Goal: Communication & Community: Answer question/provide support

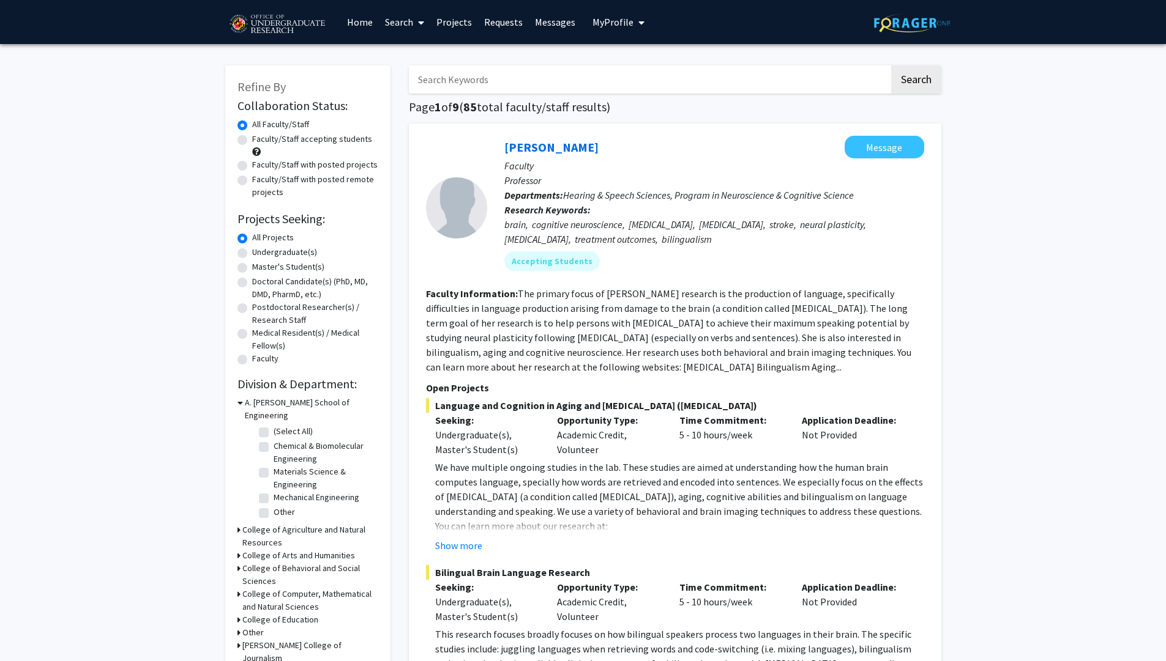
click at [546, 24] on link "Messages" at bounding box center [555, 22] width 53 height 43
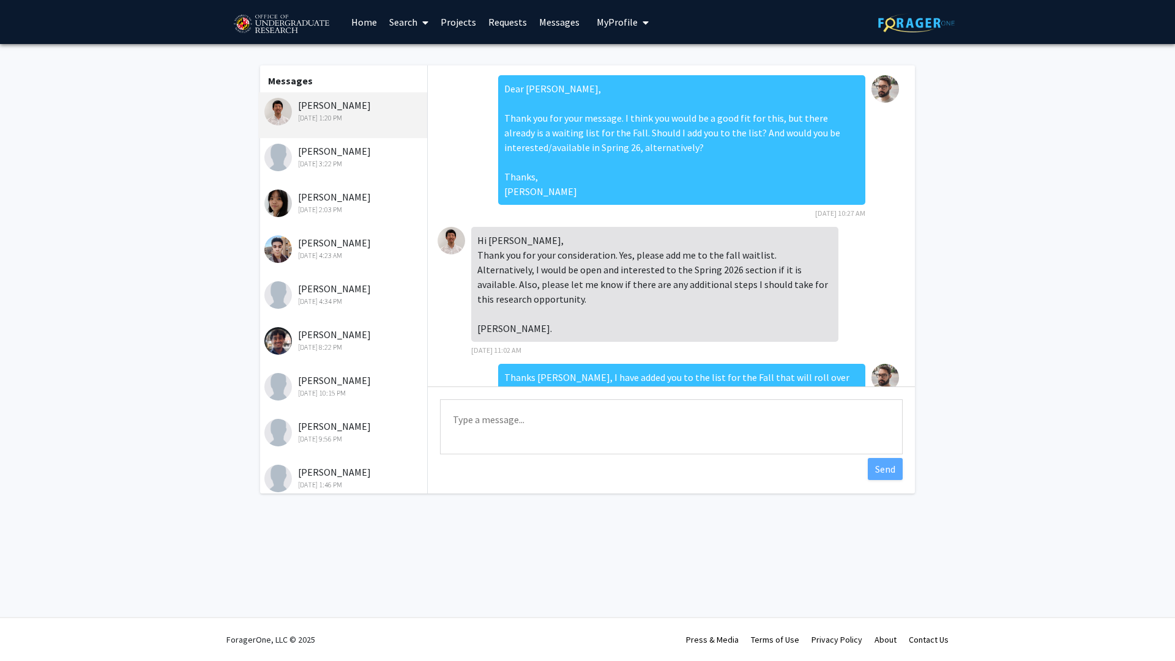
scroll to position [687, 0]
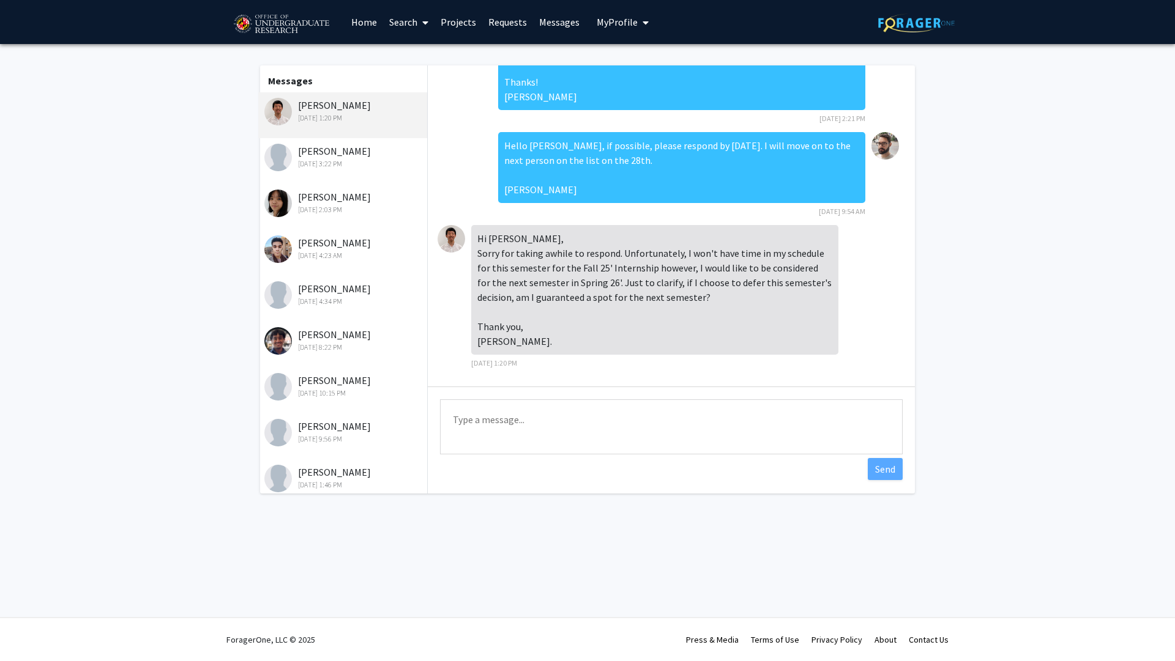
click at [524, 422] on textarea "Type a message" at bounding box center [671, 427] width 463 height 55
click at [524, 419] on textarea "Hi [PERSON_NAME], No problem! That's correct, you have a guaranteed spot for Sp…" at bounding box center [671, 427] width 463 height 55
type textarea "Hi [PERSON_NAME], No problem! That's correct, you have a guaranteed spot for Sp…"
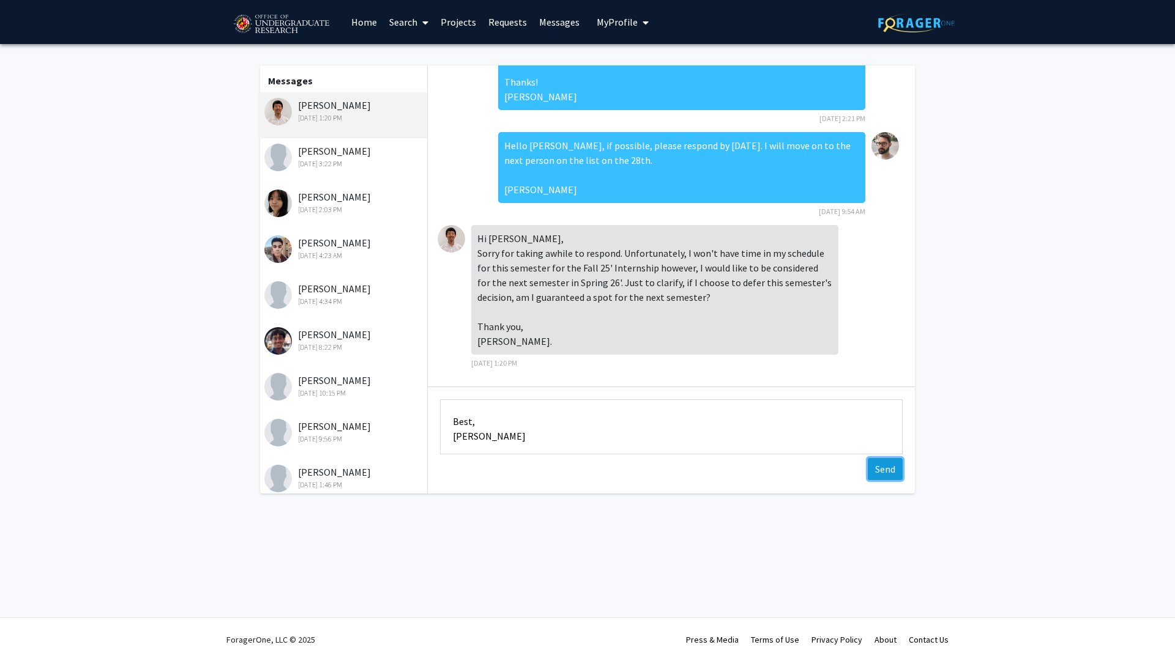
click at [886, 470] on button "Send" at bounding box center [885, 469] width 35 height 22
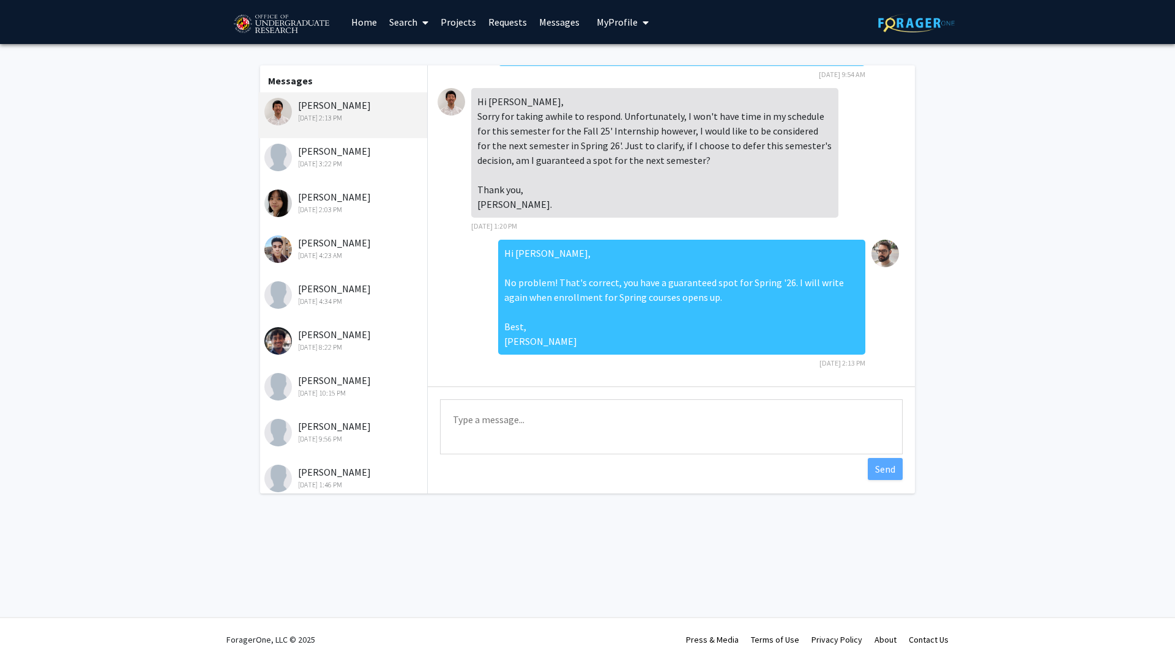
scroll to position [0, 0]
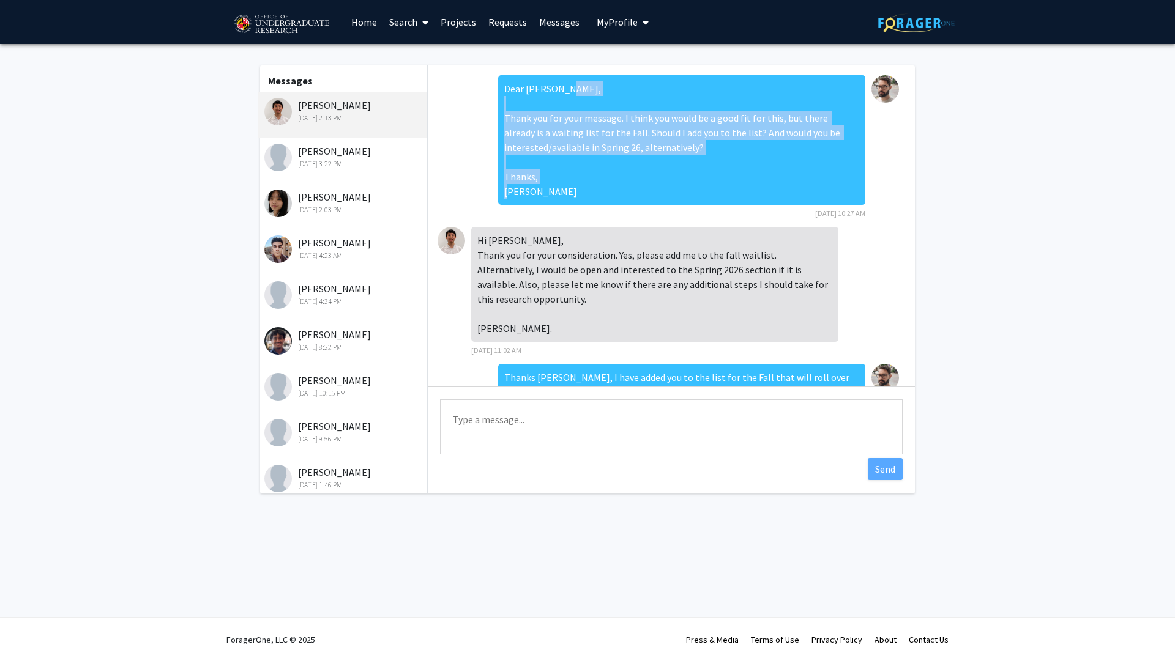
drag, startPoint x: 496, startPoint y: 117, endPoint x: 548, endPoint y: 187, distance: 87.1
click at [549, 190] on div "Dear [PERSON_NAME], Thank you for your message. I think you would be a good fit…" at bounding box center [681, 140] width 367 height 130
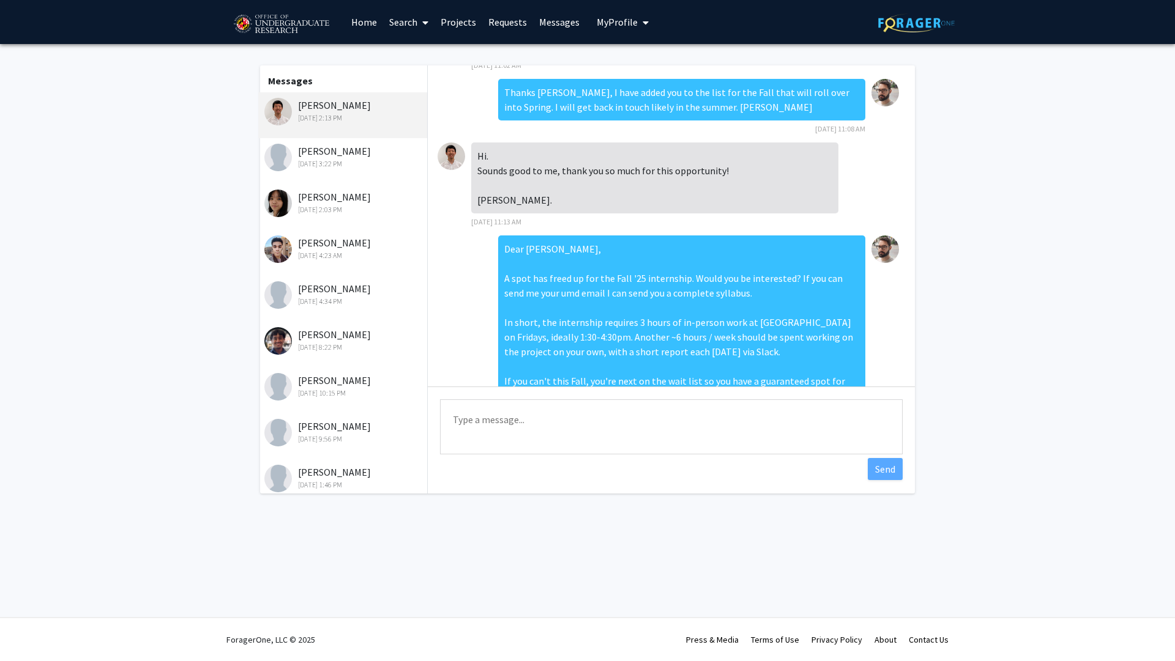
scroll to position [335, 0]
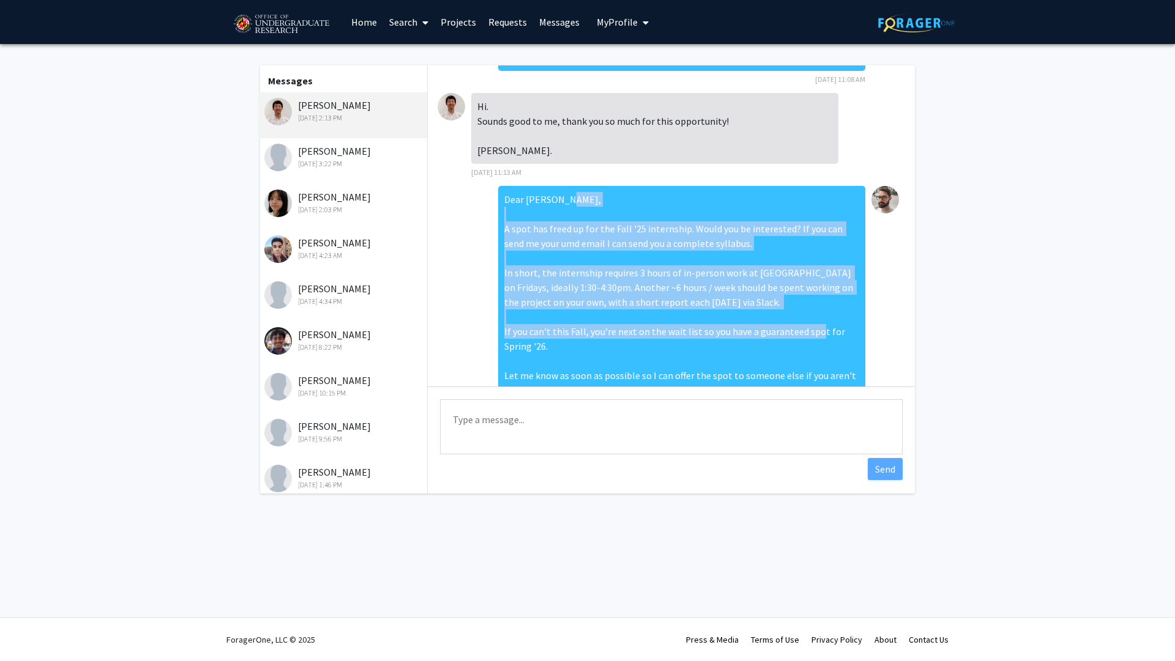
drag, startPoint x: 497, startPoint y: 247, endPoint x: 538, endPoint y: 362, distance: 122.1
click at [538, 362] on div "Dear [PERSON_NAME], A spot has freed up for the Fall '25 internship. Would you …" at bounding box center [681, 317] width 367 height 262
copy div "A spot has freed up for the Fall '25 internship. Would you be interested? If yo…"
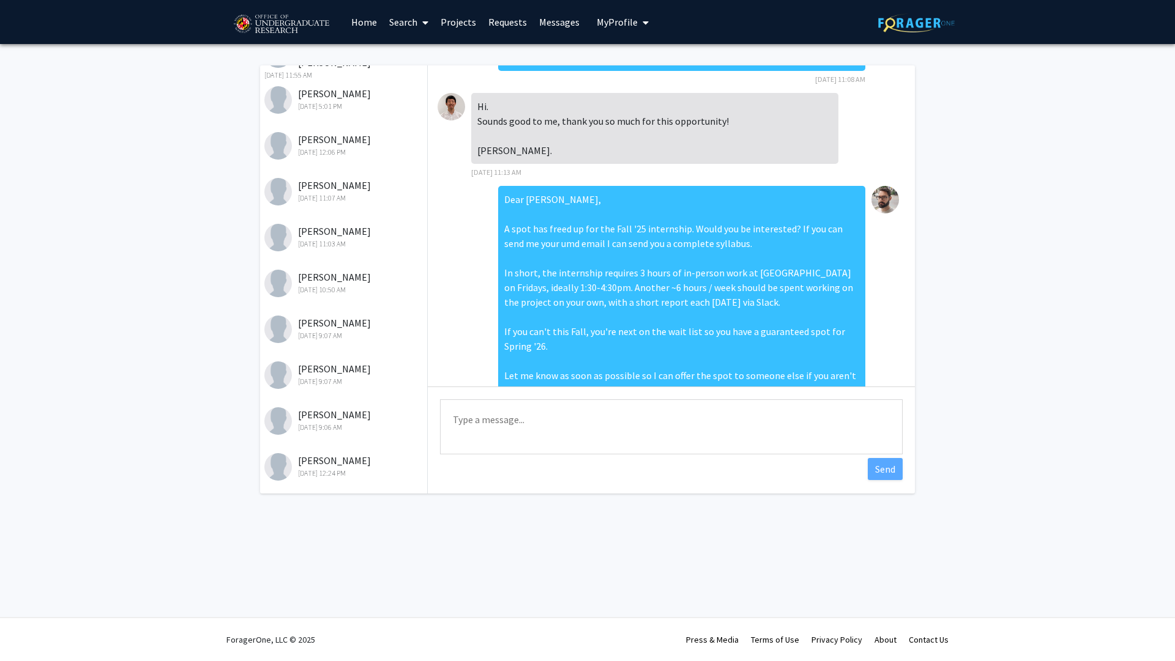
click at [337, 457] on div "[PERSON_NAME] [DATE] 12:24 PM" at bounding box center [344, 466] width 160 height 26
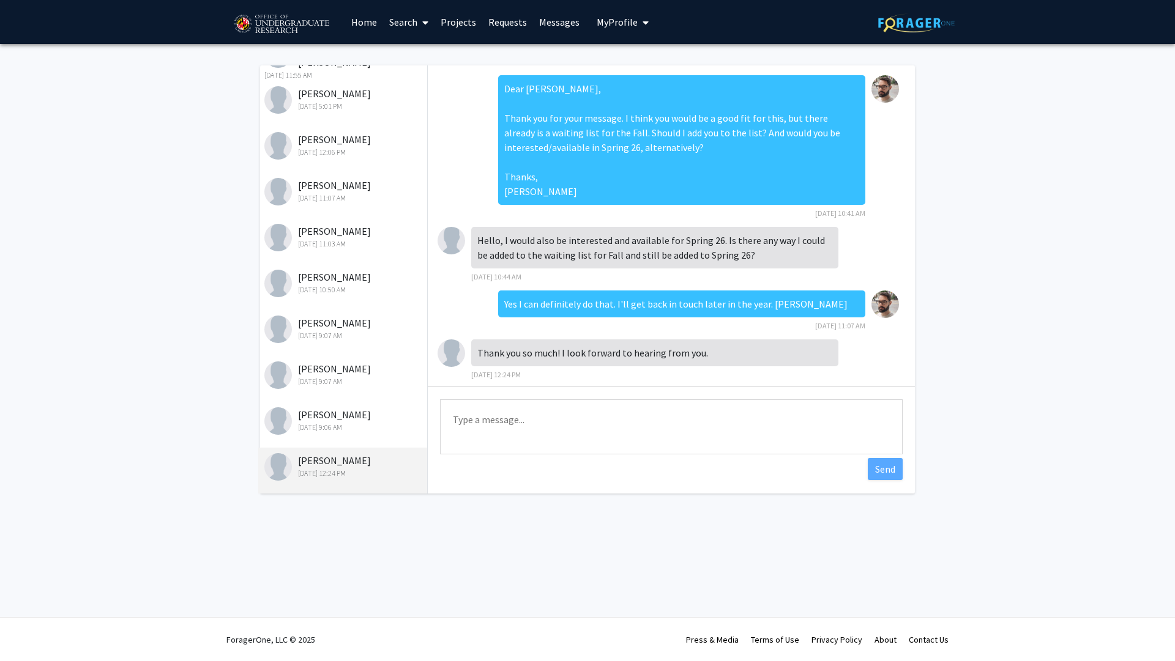
scroll to position [12, 0]
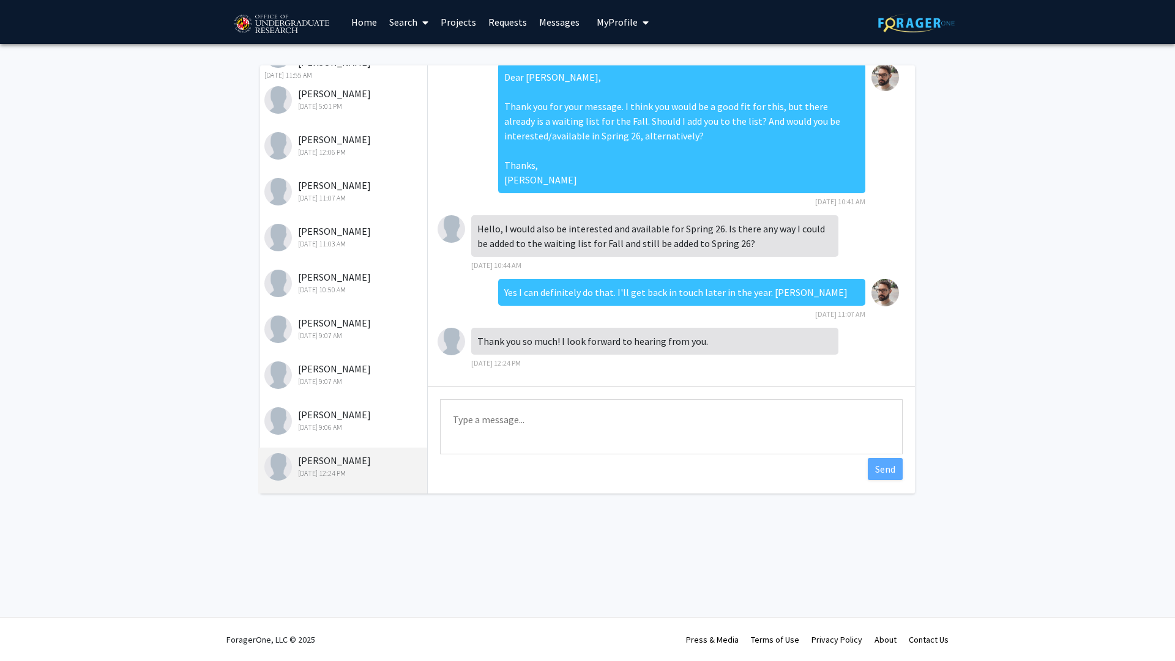
click at [554, 419] on textarea "Type a message" at bounding box center [671, 427] width 463 height 55
paste textarea "A spot has freed up for the Fall '25 internship. Would you be interested? If yo…"
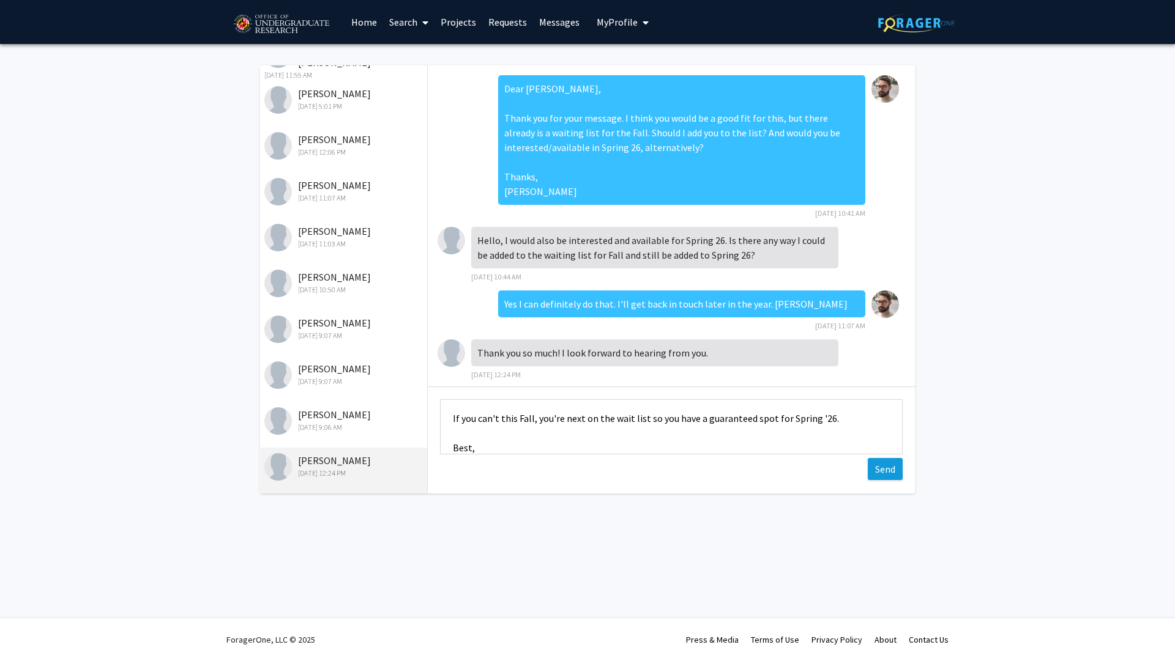
type textarea "Dear [PERSON_NAME], A spot has freed up for the Fall '25 internship. Would you …"
click at [877, 471] on button "Send" at bounding box center [885, 469] width 35 height 22
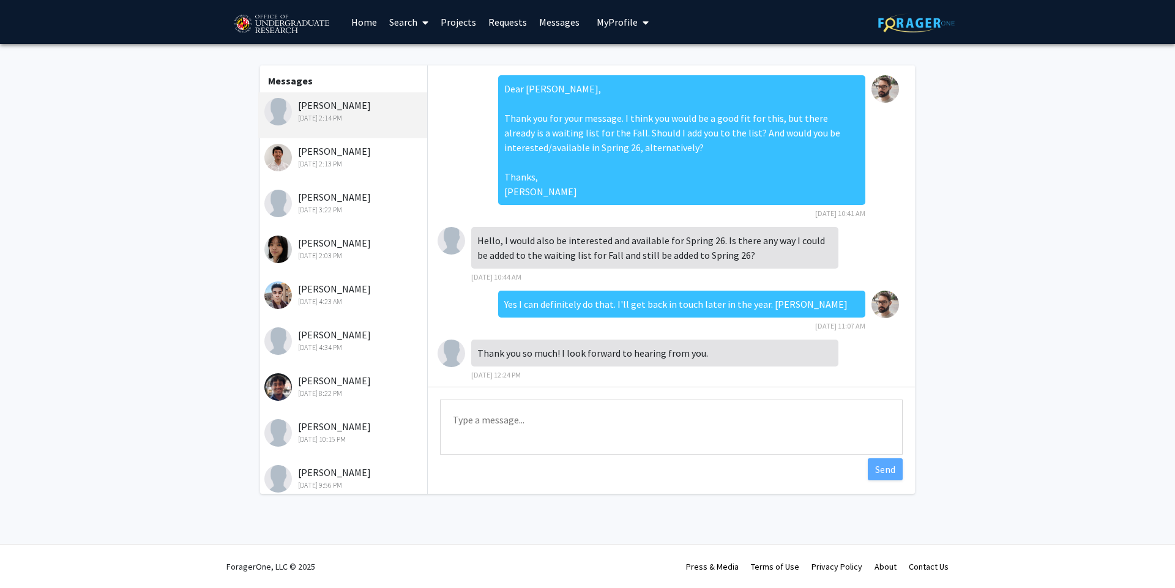
click at [367, 154] on div "[PERSON_NAME] [DATE] 2:13 PM" at bounding box center [344, 157] width 160 height 26
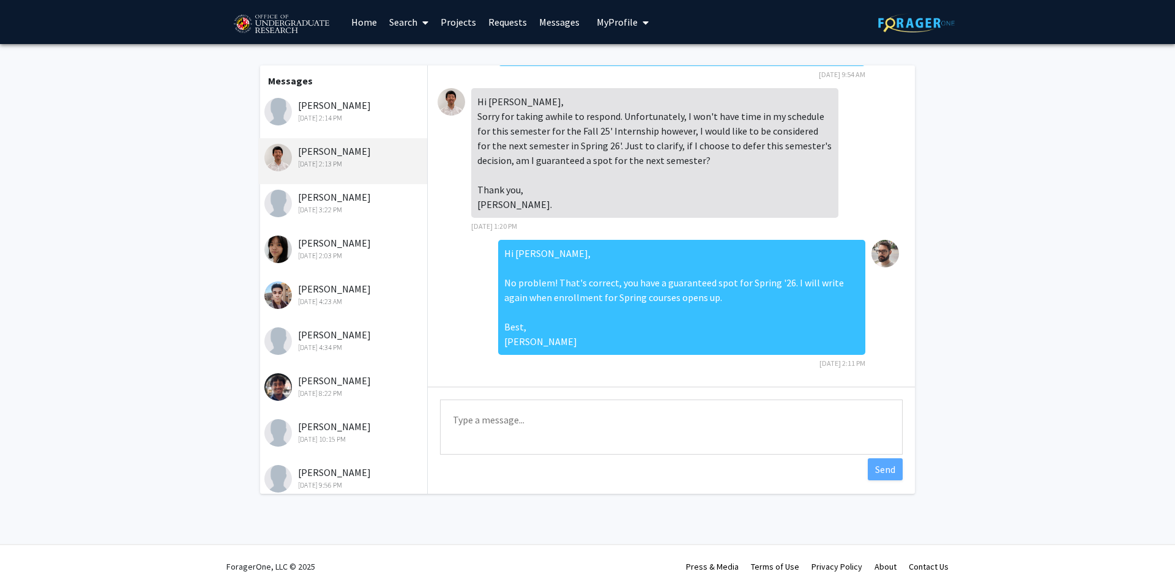
scroll to position [824, 0]
click at [321, 106] on div "[PERSON_NAME] [DATE] 2:14 PM" at bounding box center [344, 111] width 160 height 26
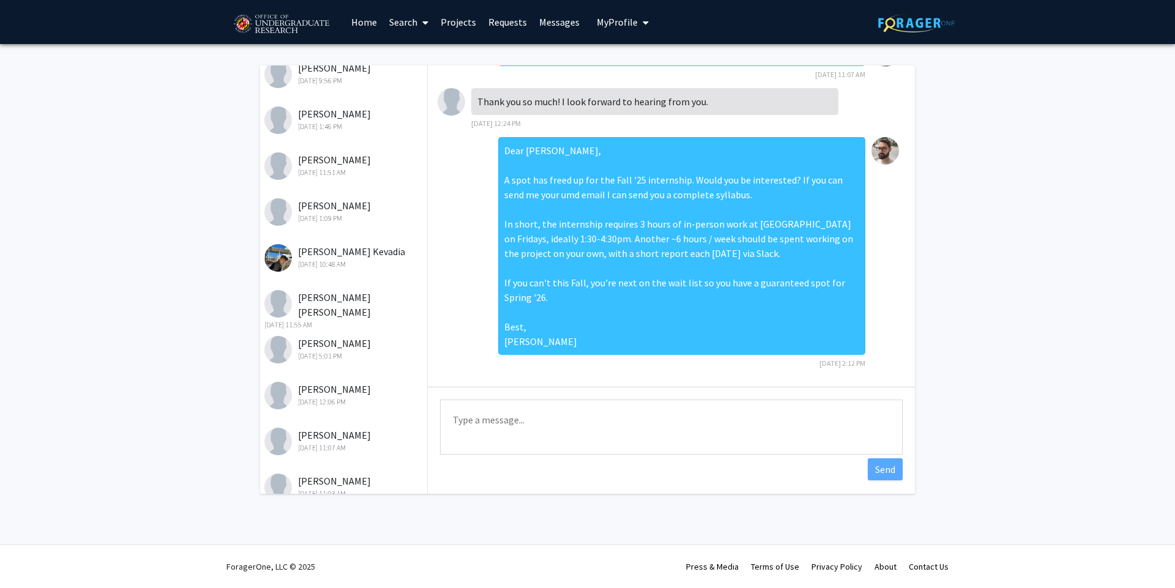
scroll to position [315, 0]
click at [374, 157] on div "[PERSON_NAME] [DATE] 9:56 PM" at bounding box center [344, 164] width 160 height 26
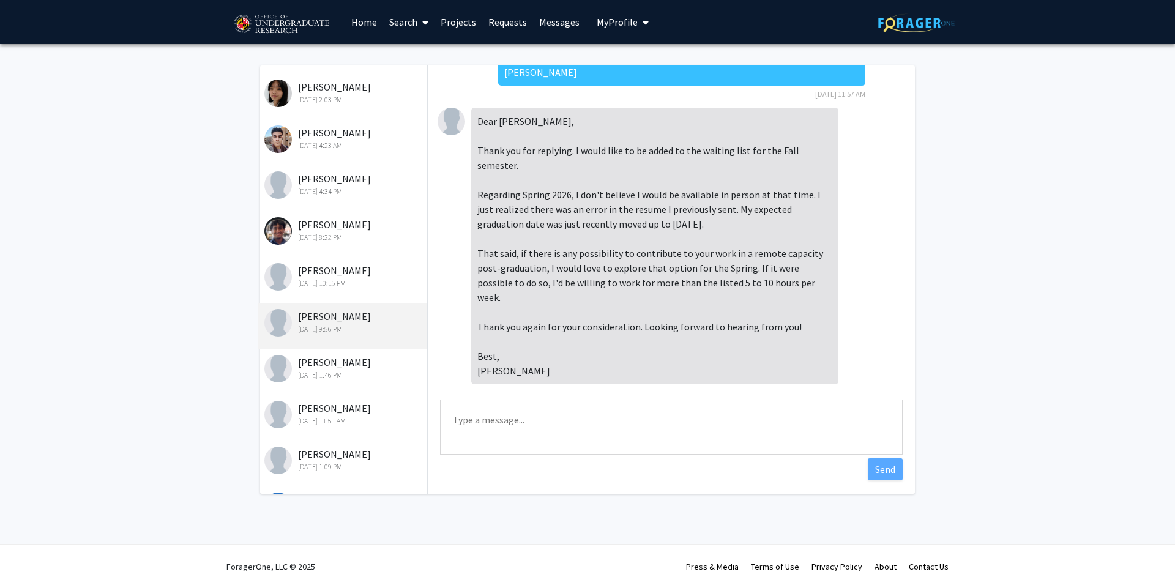
scroll to position [0, 0]
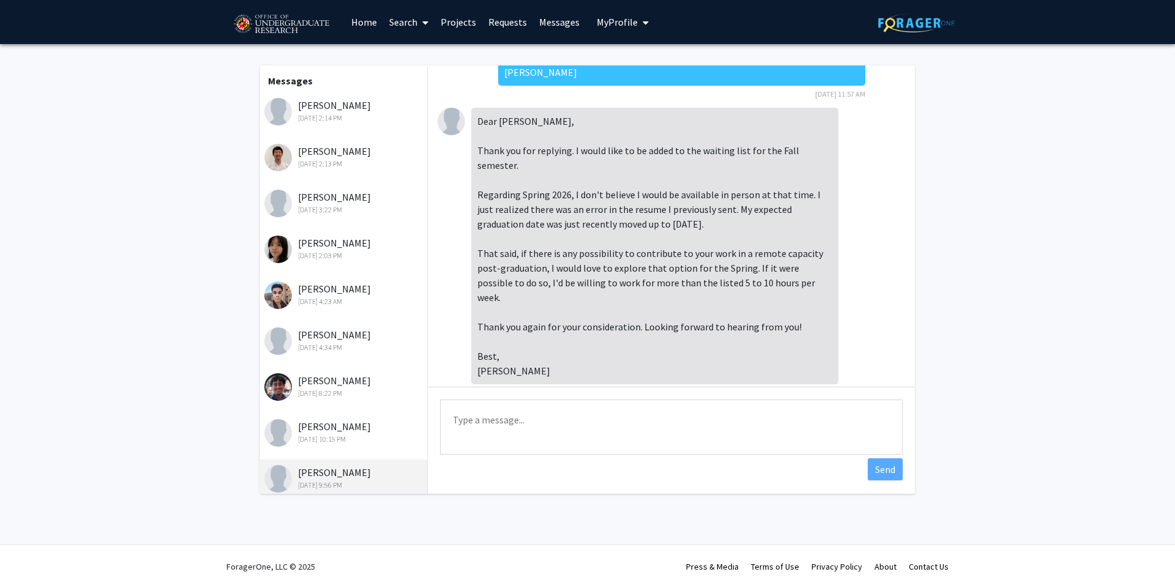
click at [345, 119] on div "[DATE] 2:14 PM" at bounding box center [344, 118] width 160 height 11
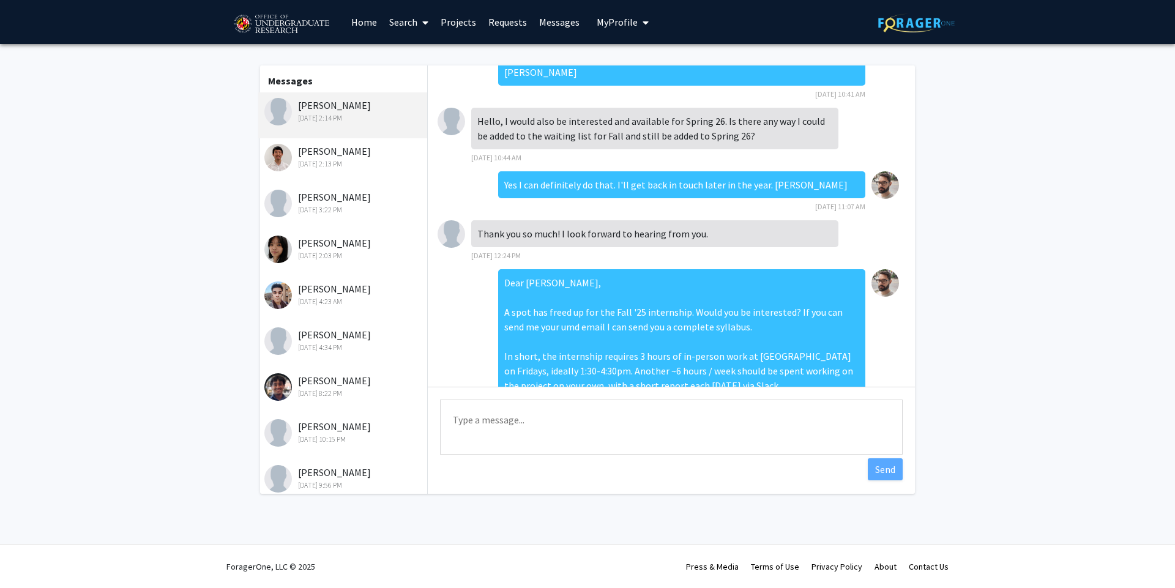
scroll to position [251, 0]
